Goal: Task Accomplishment & Management: Manage account settings

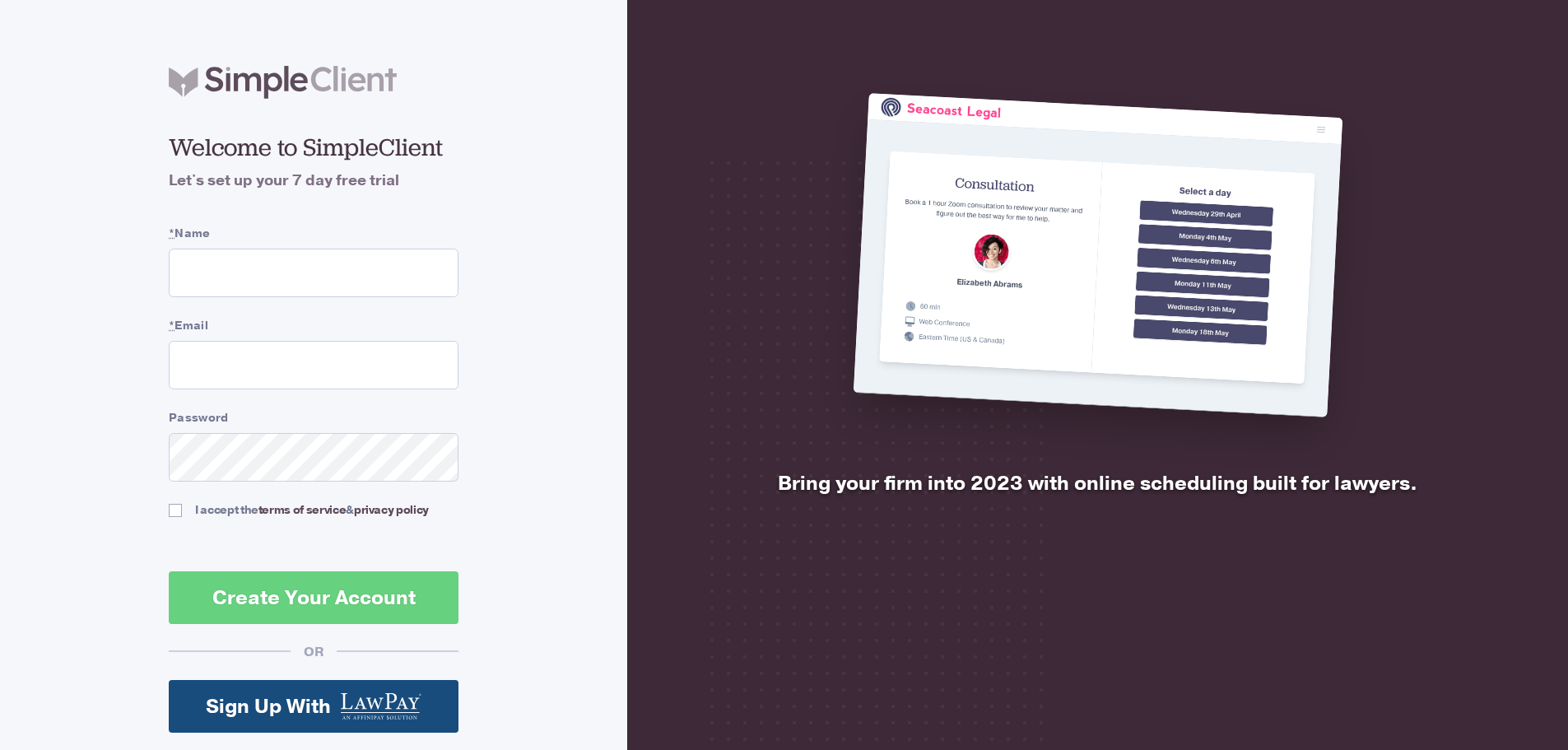
click at [205, 263] on input "* Name" at bounding box center [314, 273] width 290 height 48
click at [207, 278] on input "* Name" at bounding box center [314, 273] width 290 height 48
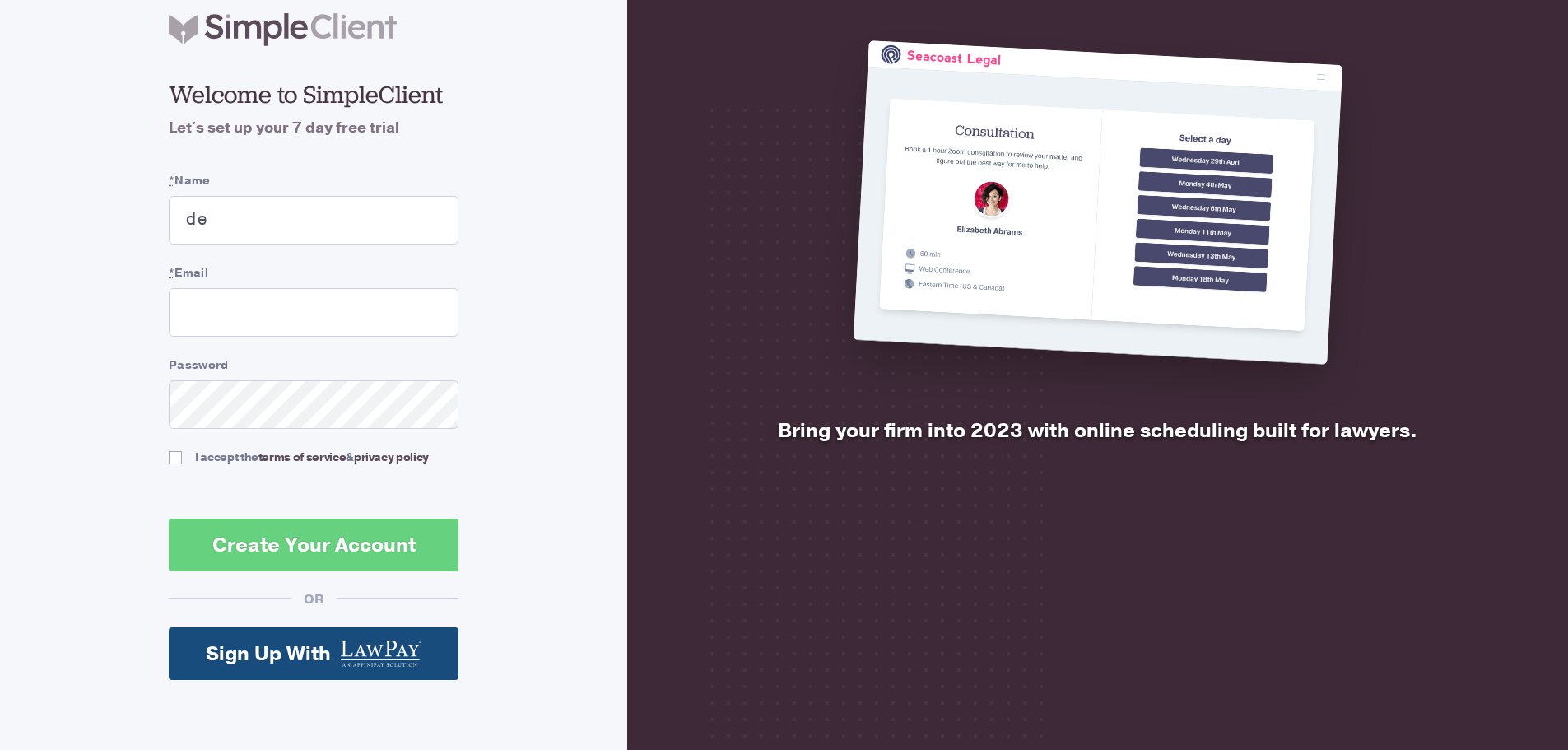
scroll to position [116, 0]
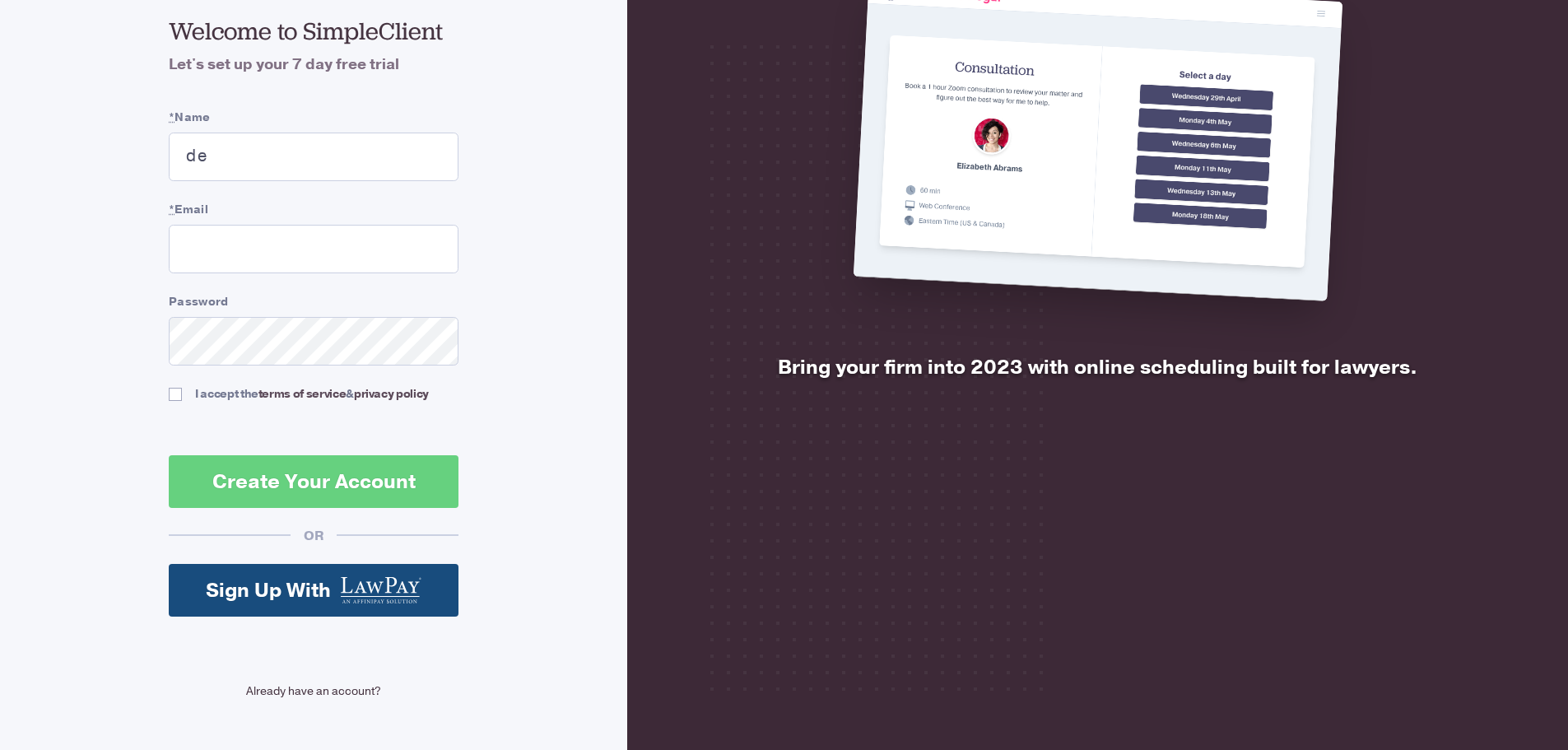
type input "de"
click at [317, 692] on link "Already have an account?" at bounding box center [314, 691] width 290 height 18
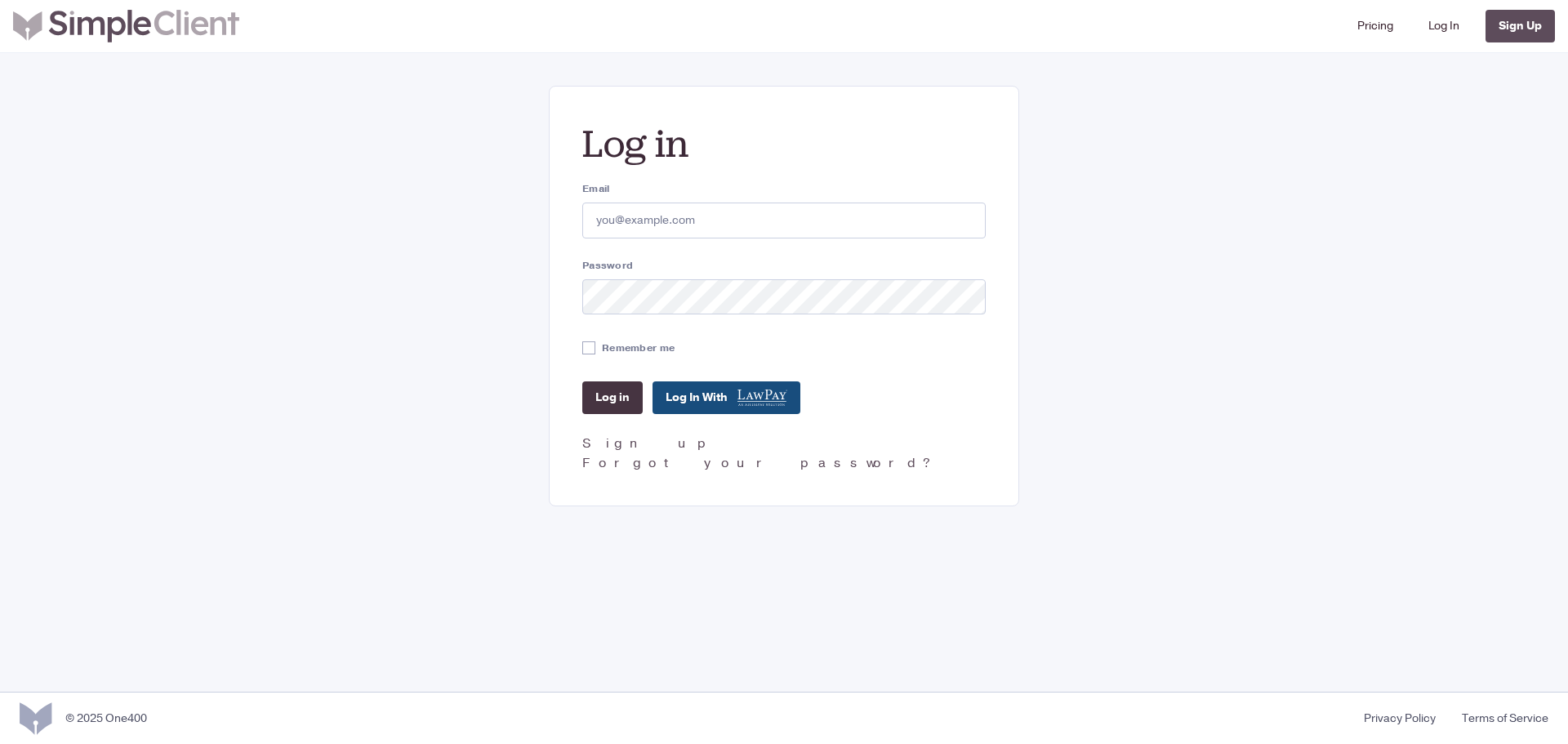
type input "[PERSON_NAME][EMAIL_ADDRESS][DOMAIN_NAME]"
click at [607, 392] on input "Log in" at bounding box center [612, 397] width 61 height 32
